Goal: Task Accomplishment & Management: Use online tool/utility

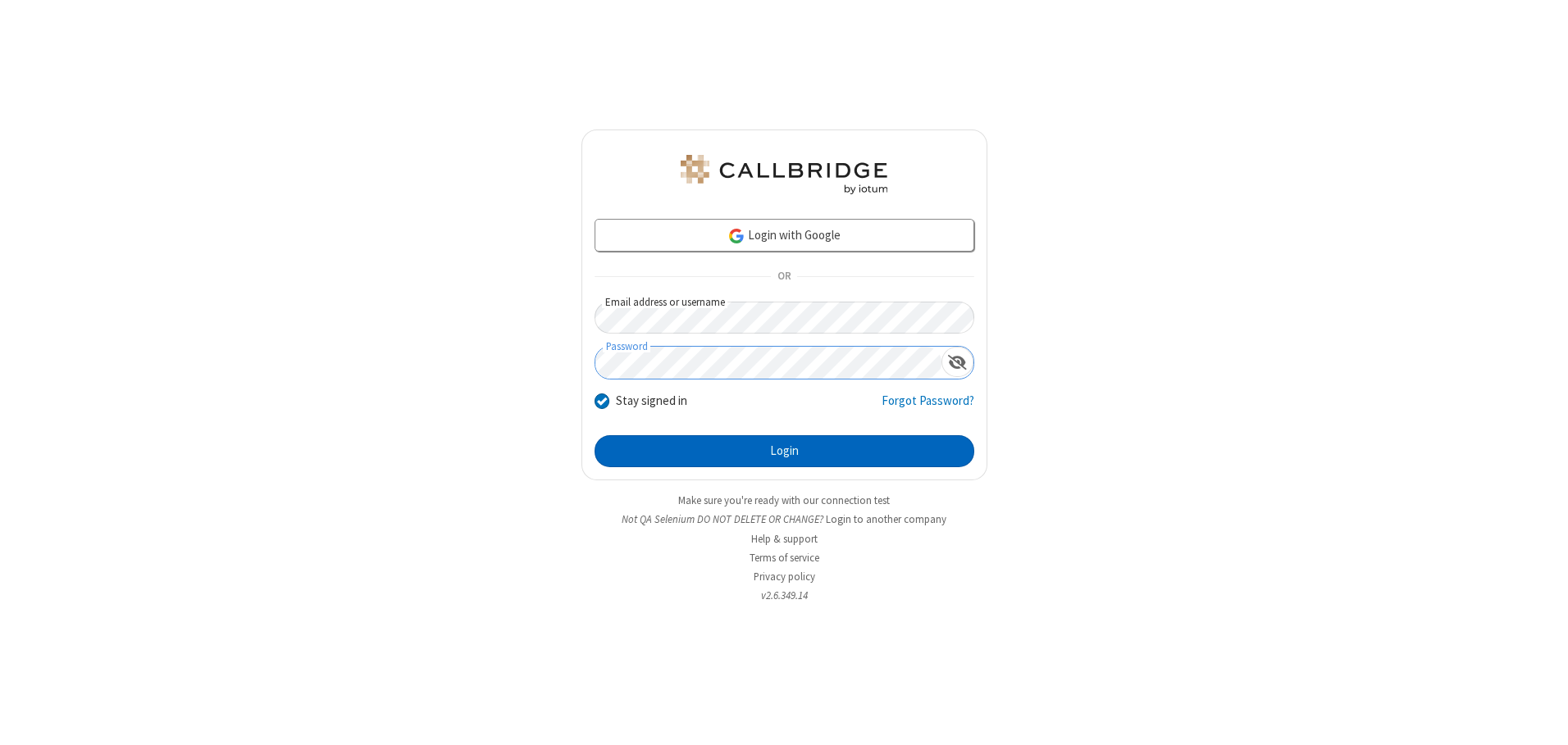
click at [784, 451] on button "Login" at bounding box center [784, 451] width 380 height 33
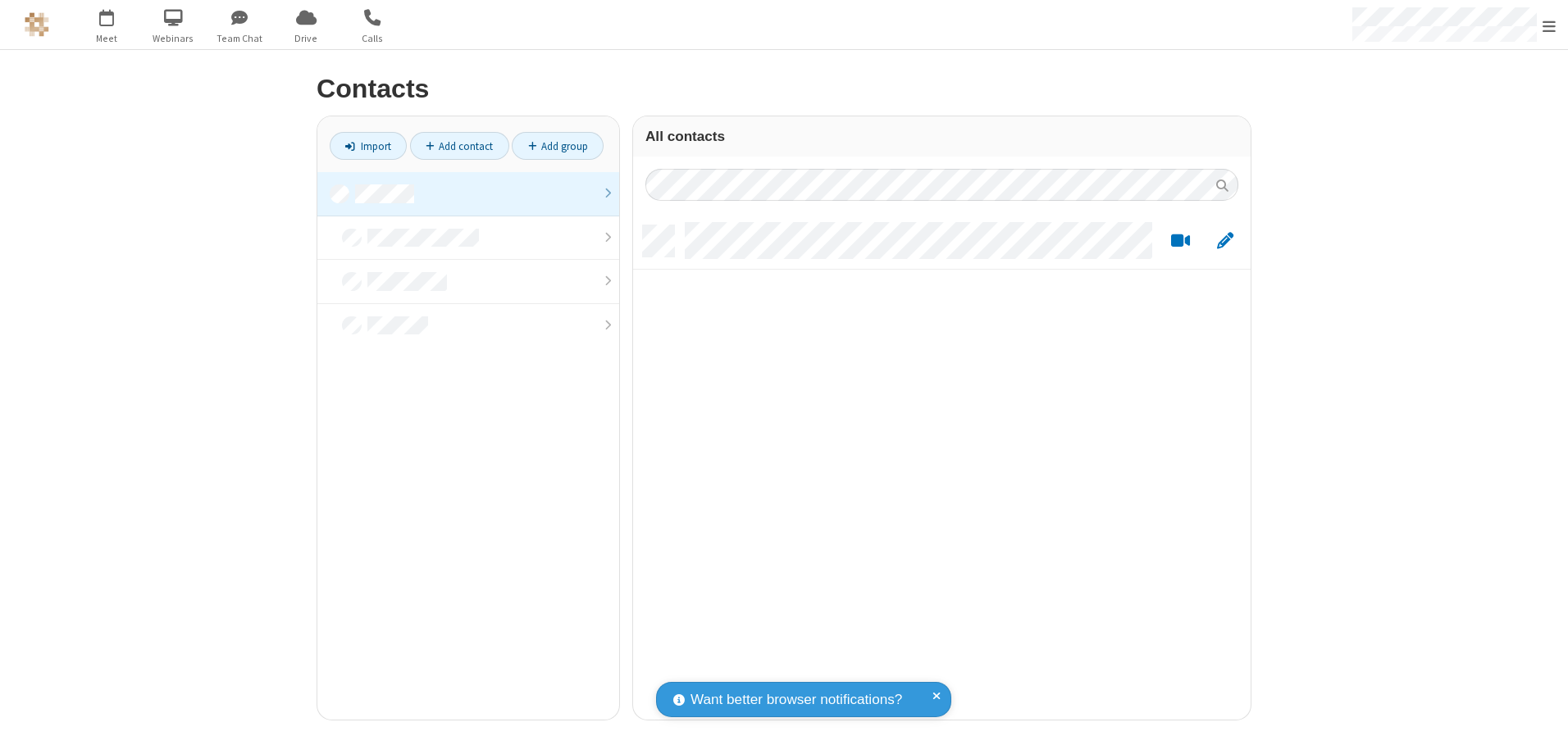
scroll to position [494, 605]
click at [468, 193] on link at bounding box center [467, 194] width 302 height 44
click at [368, 146] on link "Import" at bounding box center [368, 145] width 77 height 28
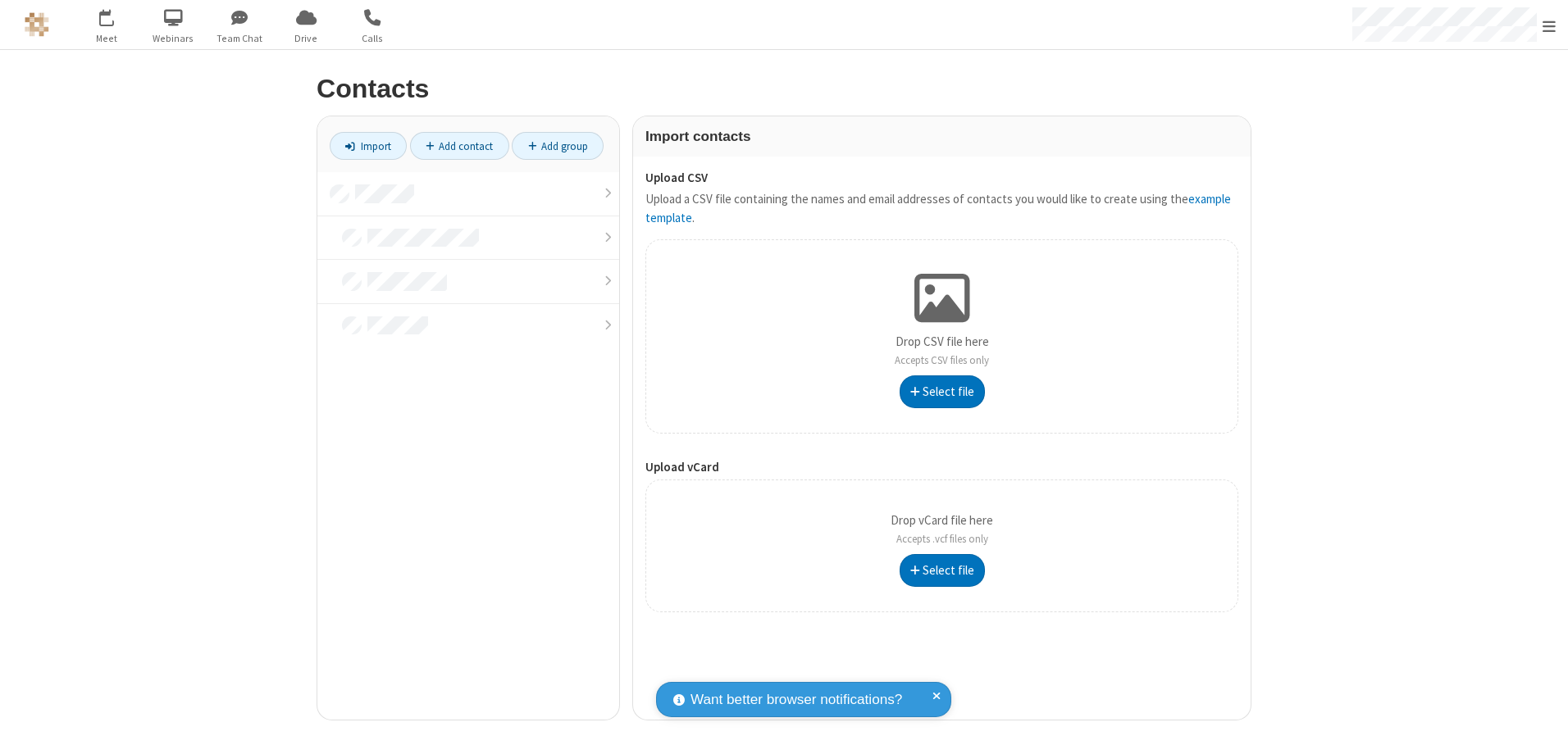
type input "C:\fakepath\excel_file.xlsx"
